Goal: Information Seeking & Learning: Learn about a topic

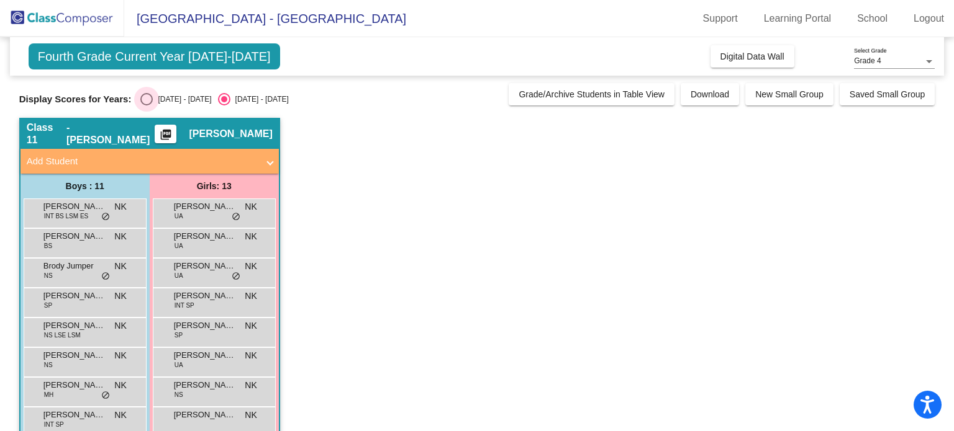
click at [147, 98] on div "Select an option" at bounding box center [146, 99] width 12 height 12
click at [147, 106] on input "[DATE] - [DATE]" at bounding box center [146, 106] width 1 height 1
radio input "true"
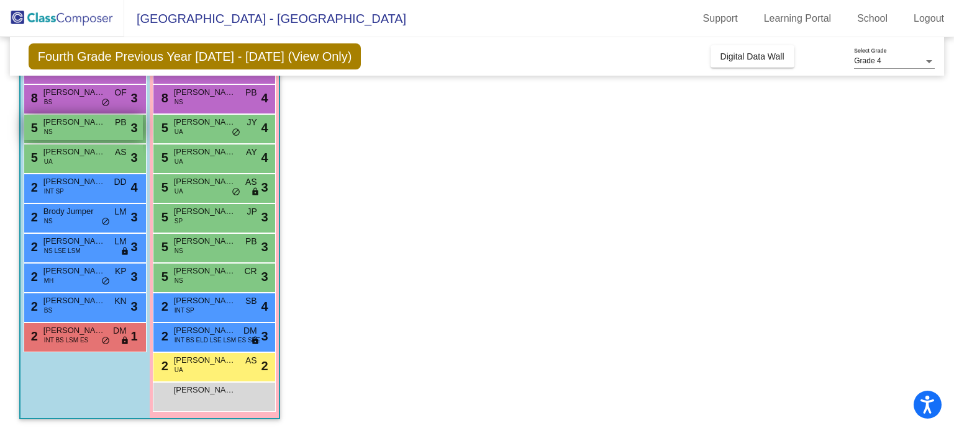
scroll to position [112, 0]
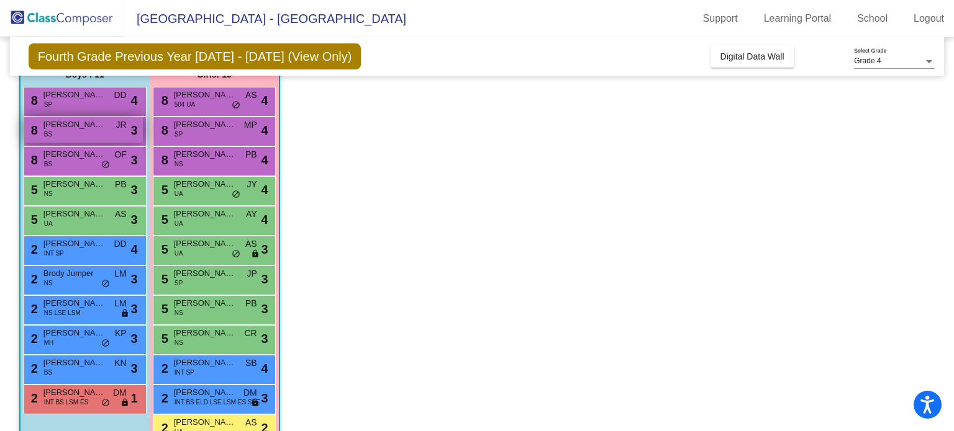
click at [114, 136] on div "8 [PERSON_NAME]' [PERSON_NAME] JR lock do_not_disturb_alt 3" at bounding box center [83, 129] width 119 height 25
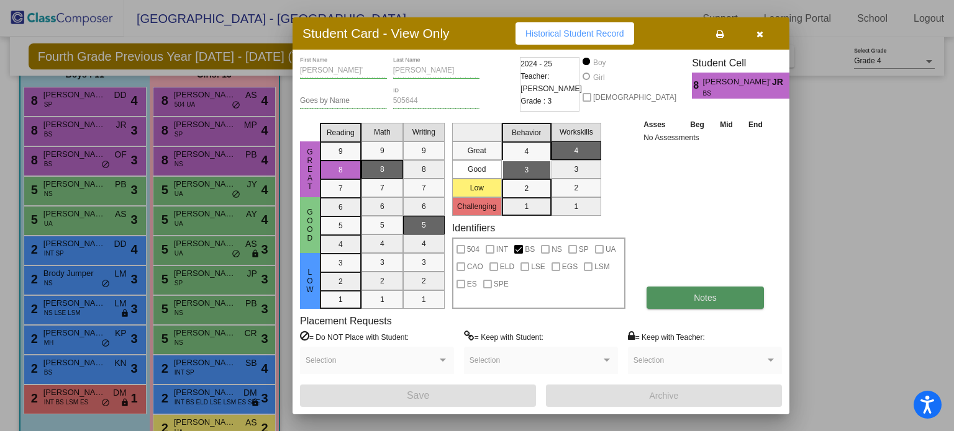
click at [682, 300] on button "Notes" at bounding box center [704, 298] width 117 height 22
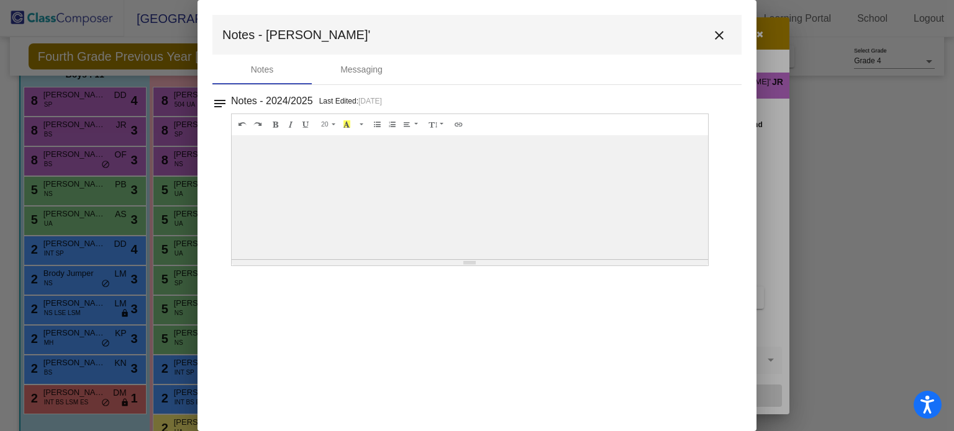
click at [715, 39] on mat-icon "close" at bounding box center [718, 35] width 15 height 15
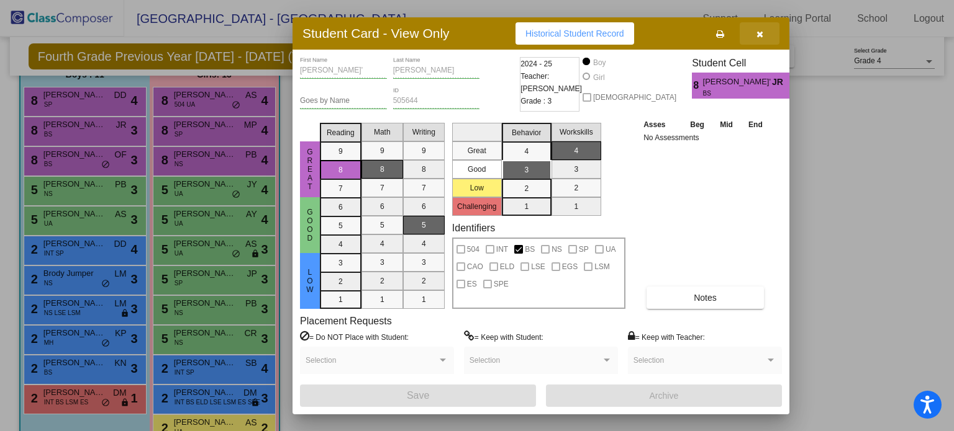
click at [757, 33] on icon "button" at bounding box center [759, 34] width 7 height 9
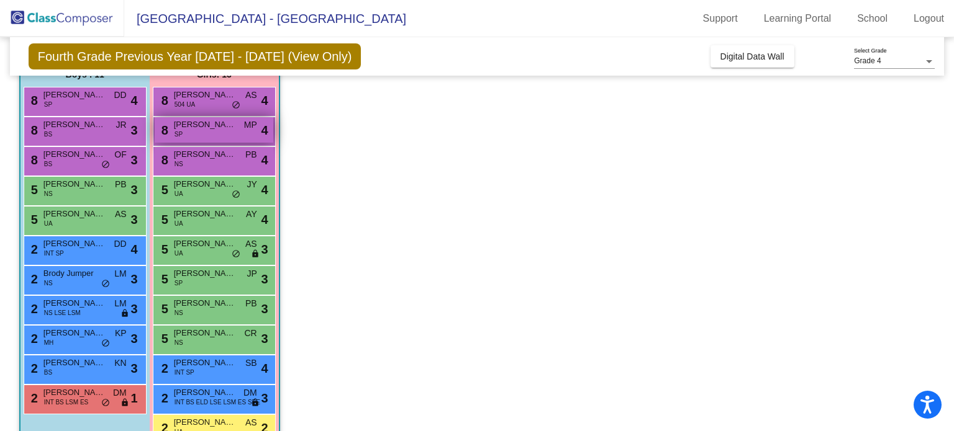
click at [195, 127] on span "[PERSON_NAME]" at bounding box center [205, 125] width 62 height 12
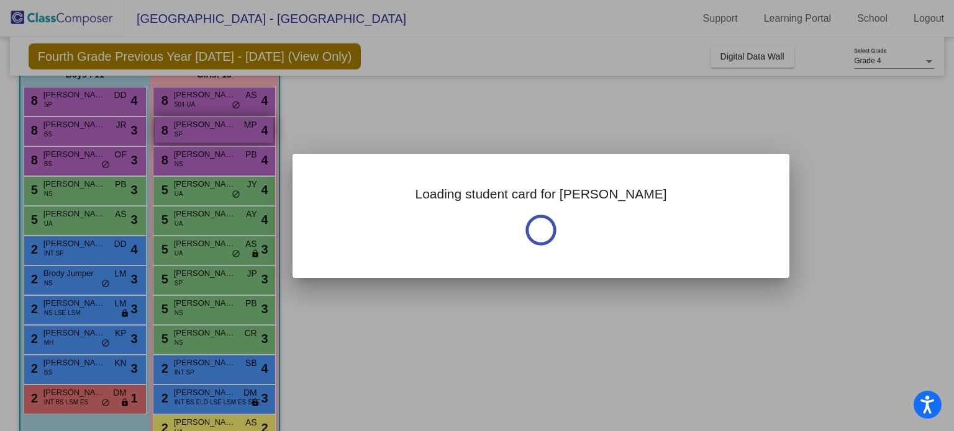
click at [196, 128] on div at bounding box center [477, 215] width 954 height 431
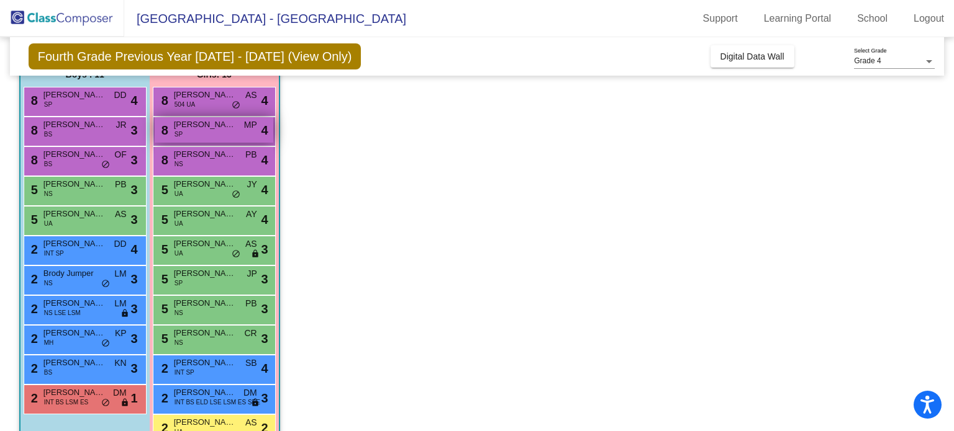
click at [197, 127] on span "[PERSON_NAME]" at bounding box center [205, 125] width 62 height 12
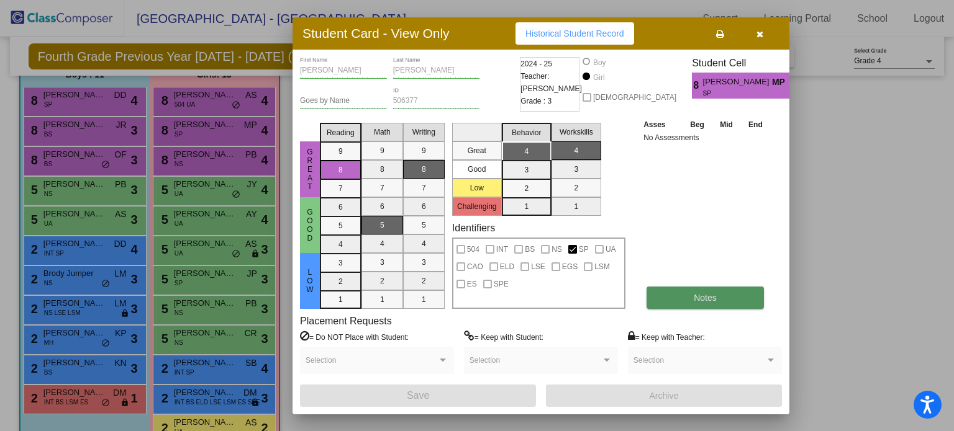
click at [706, 303] on button "Notes" at bounding box center [704, 298] width 117 height 22
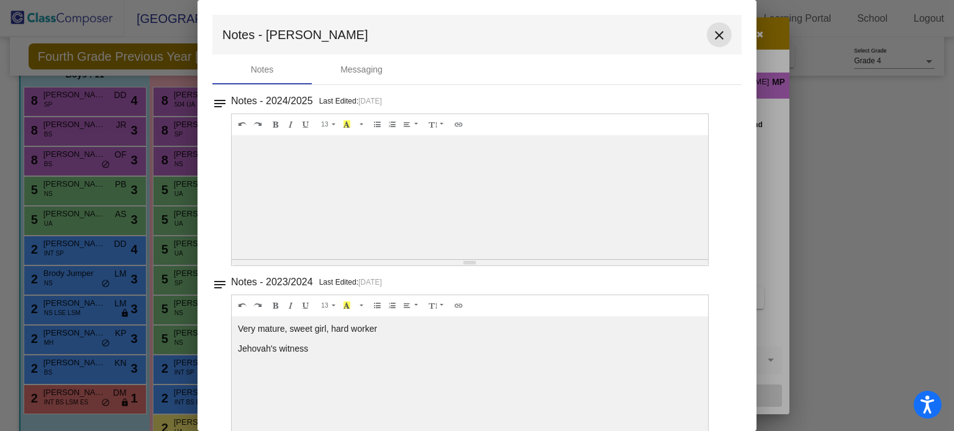
click at [713, 33] on mat-icon "close" at bounding box center [718, 35] width 15 height 15
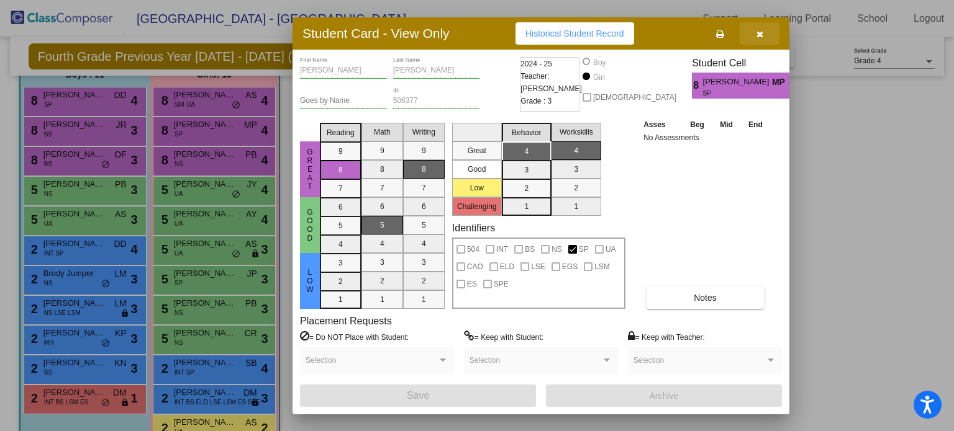
click at [756, 37] on icon "button" at bounding box center [759, 34] width 7 height 9
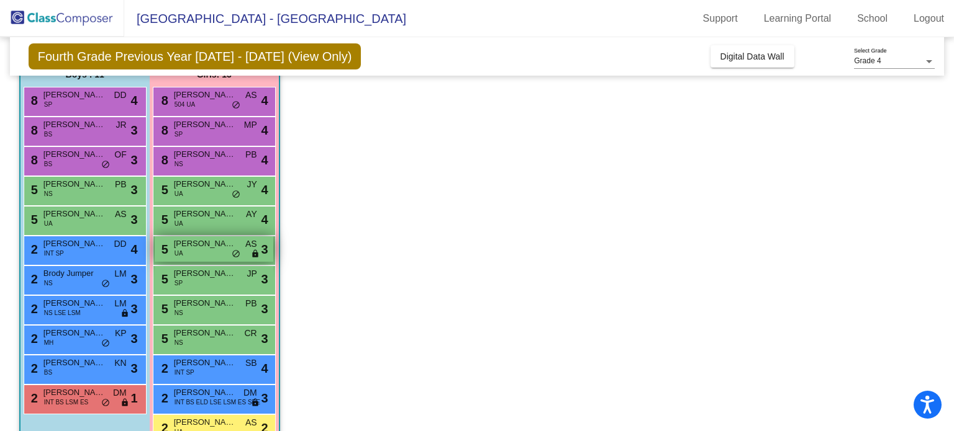
click at [223, 251] on div "5 [PERSON_NAME] UA AS lock do_not_disturb_alt 3" at bounding box center [214, 249] width 119 height 25
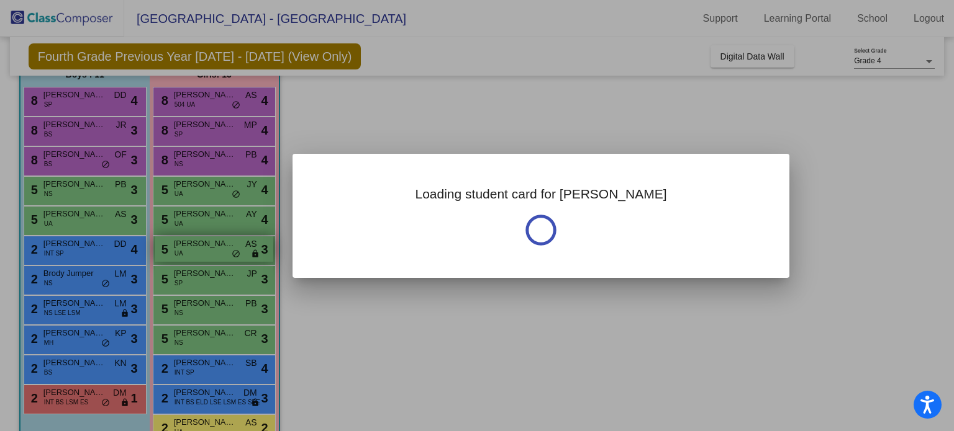
click at [223, 251] on div at bounding box center [477, 215] width 954 height 431
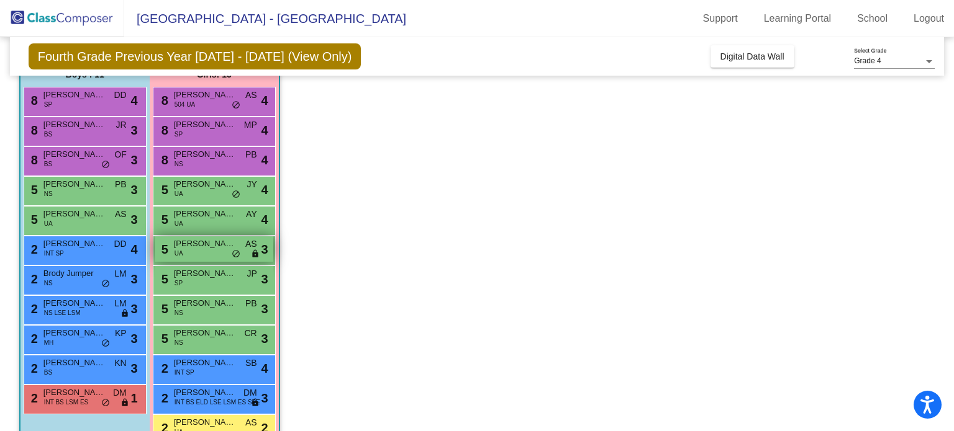
click at [225, 250] on div "5 [PERSON_NAME] UA AS lock do_not_disturb_alt 3" at bounding box center [214, 249] width 119 height 25
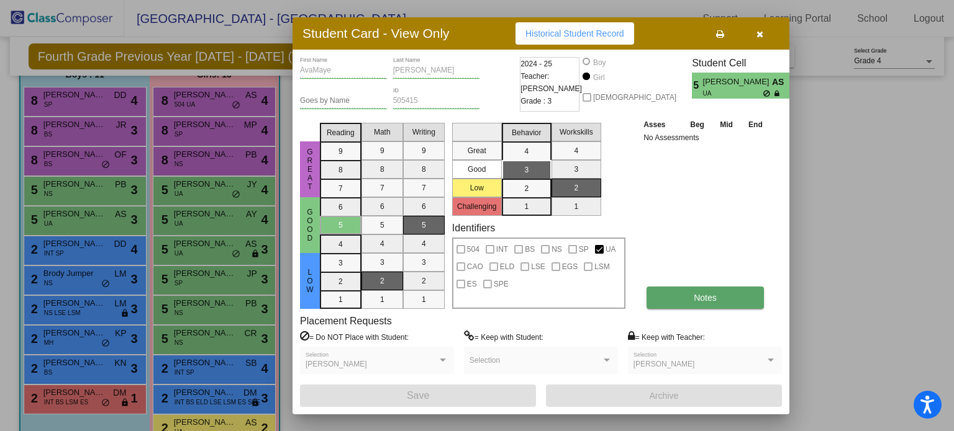
click at [688, 292] on button "Notes" at bounding box center [704, 298] width 117 height 22
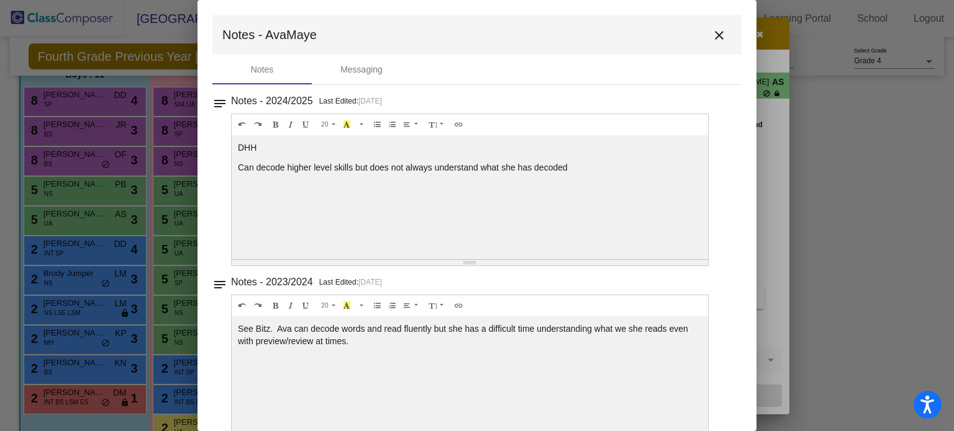
click at [712, 34] on mat-icon "close" at bounding box center [718, 35] width 15 height 15
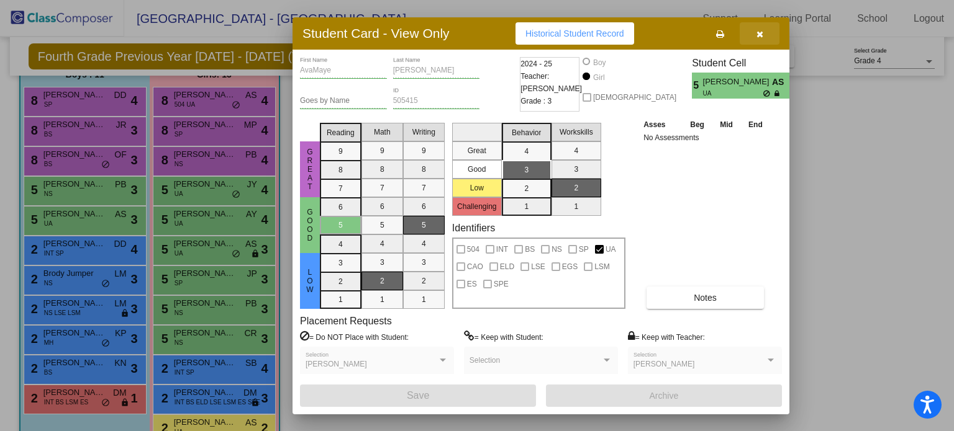
click at [759, 32] on icon "button" at bounding box center [759, 34] width 7 height 9
